Goal: Find contact information: Obtain details needed to contact an individual or organization

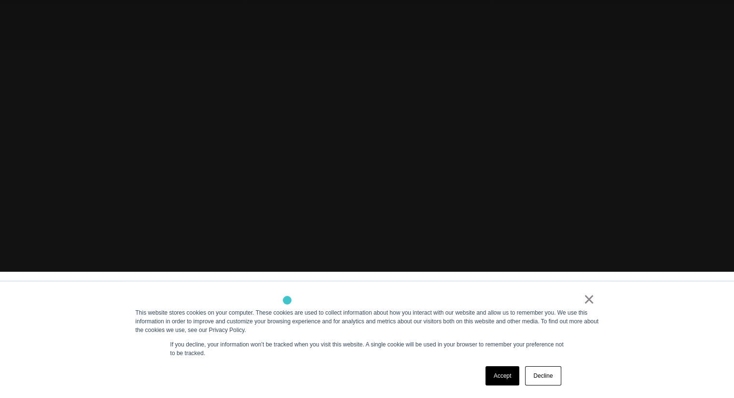
scroll to position [137, 0]
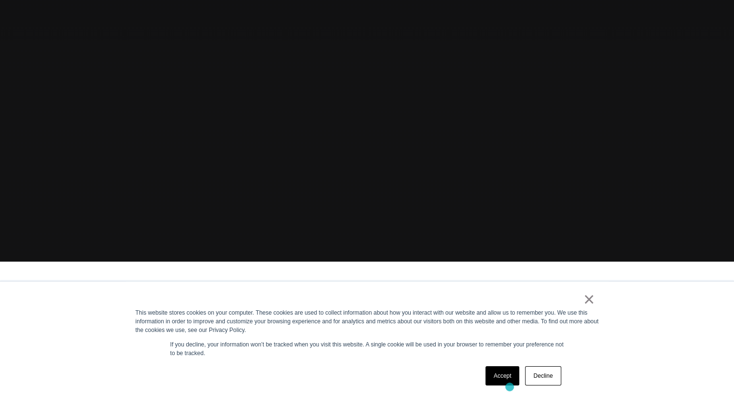
click at [509, 387] on div "Accept Decline" at bounding box center [523, 376] width 82 height 25
click at [509, 381] on link "Accept" at bounding box center [502, 376] width 34 height 19
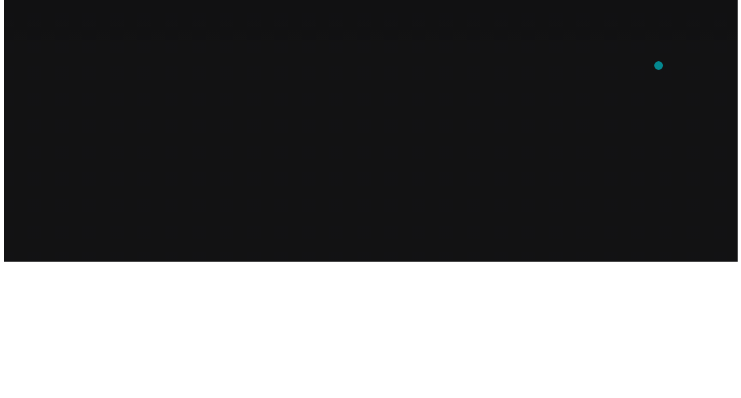
scroll to position [0, 0]
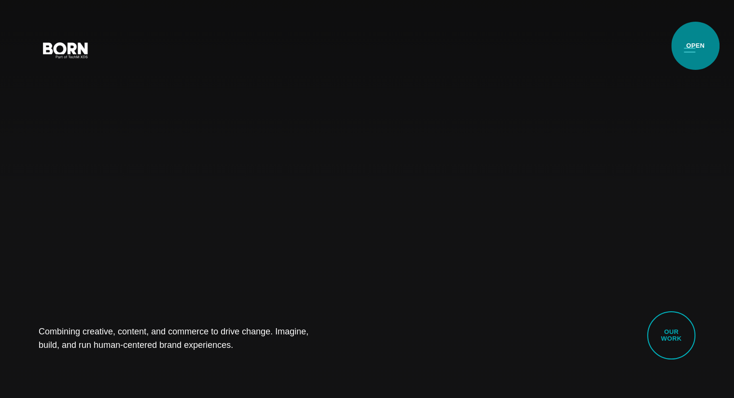
click at [695, 46] on button "Primary Menu" at bounding box center [689, 50] width 23 height 20
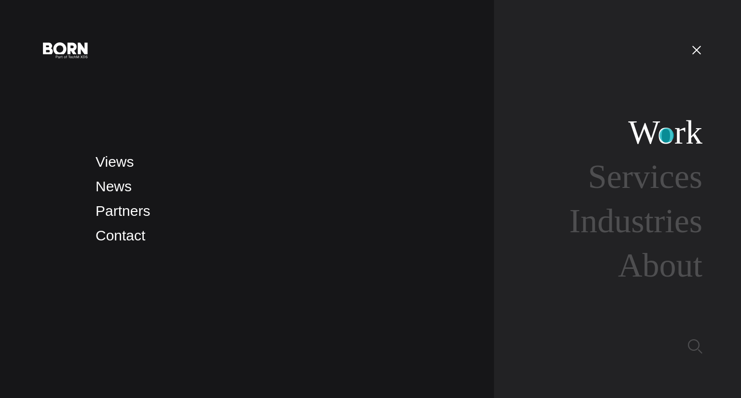
click at [667, 136] on link "Work" at bounding box center [665, 132] width 74 height 37
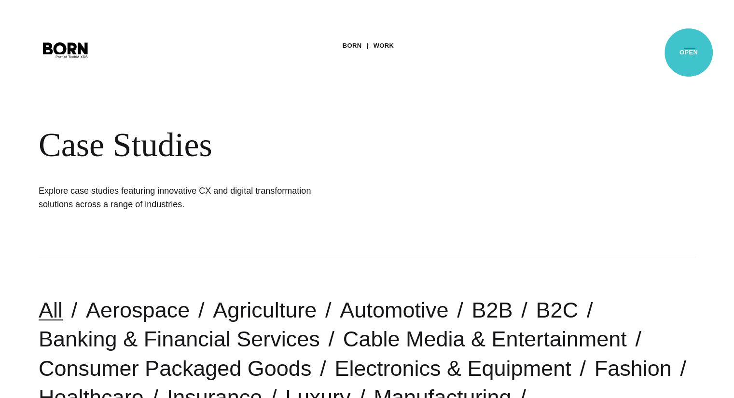
click at [688, 53] on button "Primary Menu" at bounding box center [689, 50] width 23 height 20
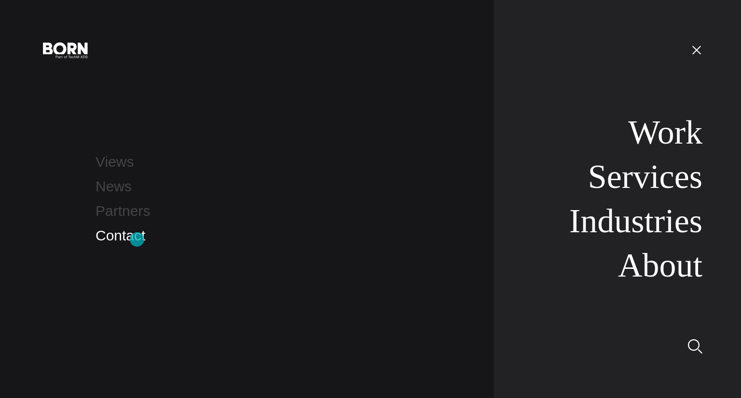
click at [137, 240] on link "Contact" at bounding box center [121, 236] width 50 height 16
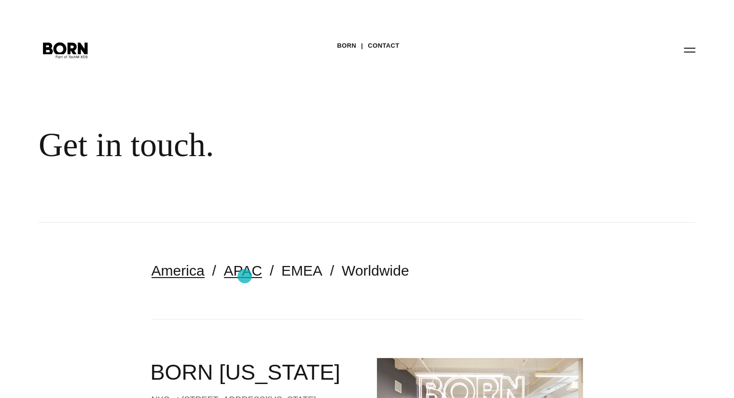
click at [245, 276] on link "APAC" at bounding box center [243, 271] width 38 height 16
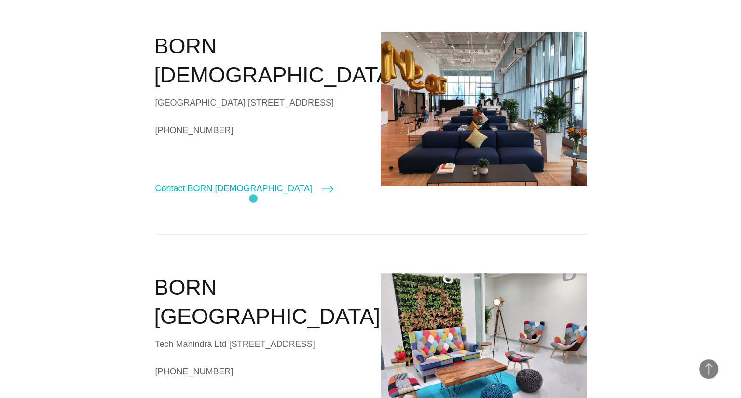
scroll to position [801, 0]
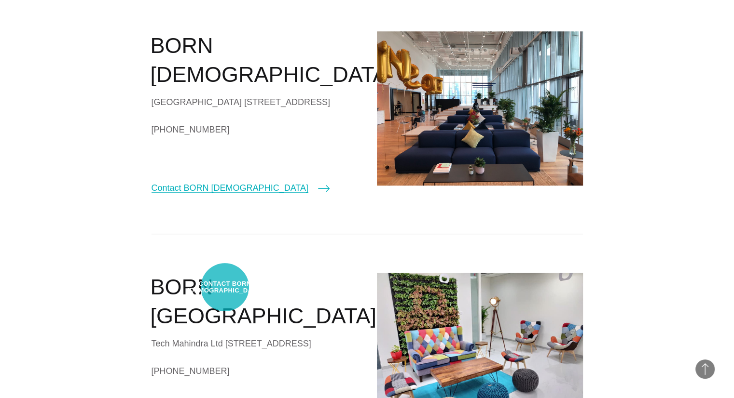
click at [225, 195] on link "Contact BORN [DEMOGRAPHIC_DATA]" at bounding box center [240, 188] width 178 height 14
select select "*********"
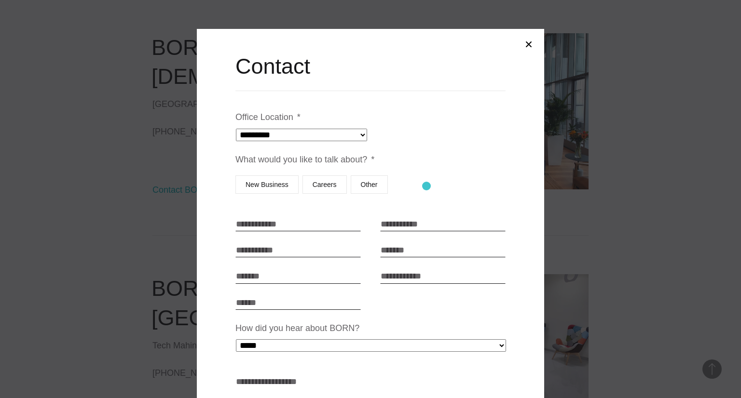
scroll to position [32, 0]
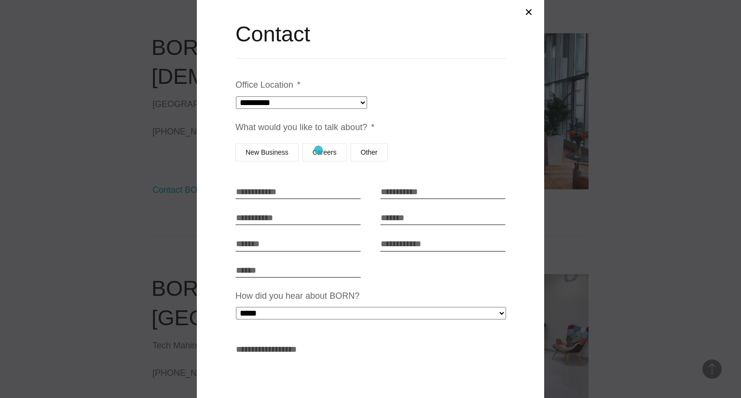
click at [318, 150] on label "Careers" at bounding box center [324, 152] width 44 height 18
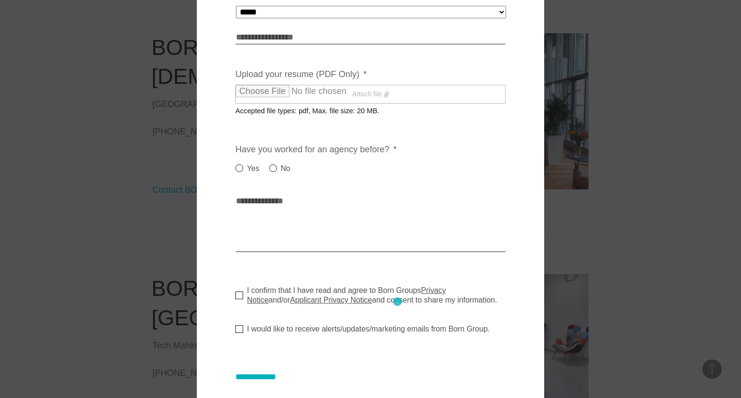
scroll to position [328, 0]
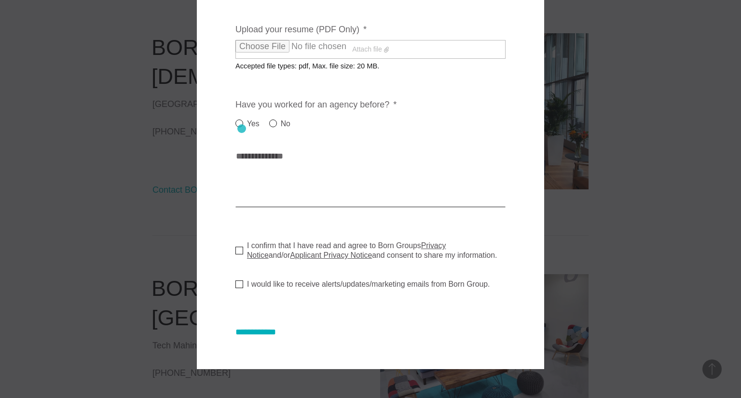
click at [242, 129] on label "Yes" at bounding box center [247, 124] width 24 height 12
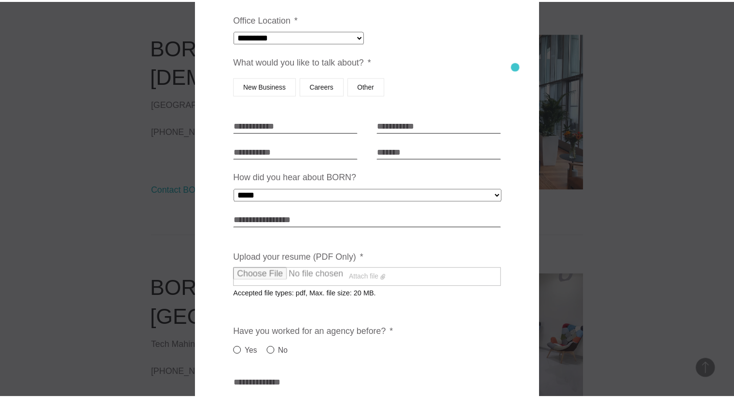
scroll to position [0, 0]
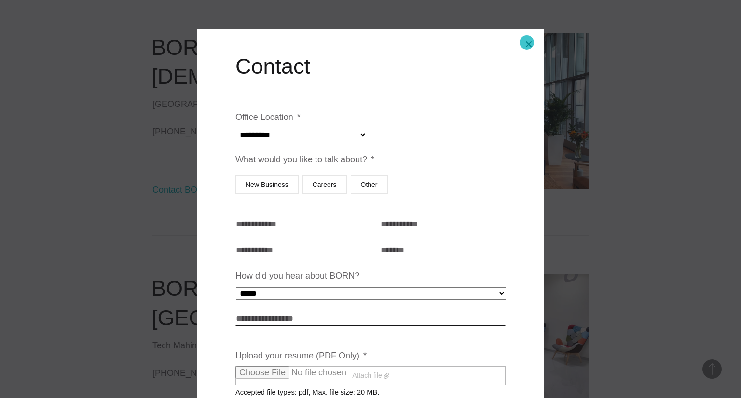
click at [527, 42] on button "Close modal" at bounding box center [528, 44] width 23 height 23
